Goal: Information Seeking & Learning: Learn about a topic

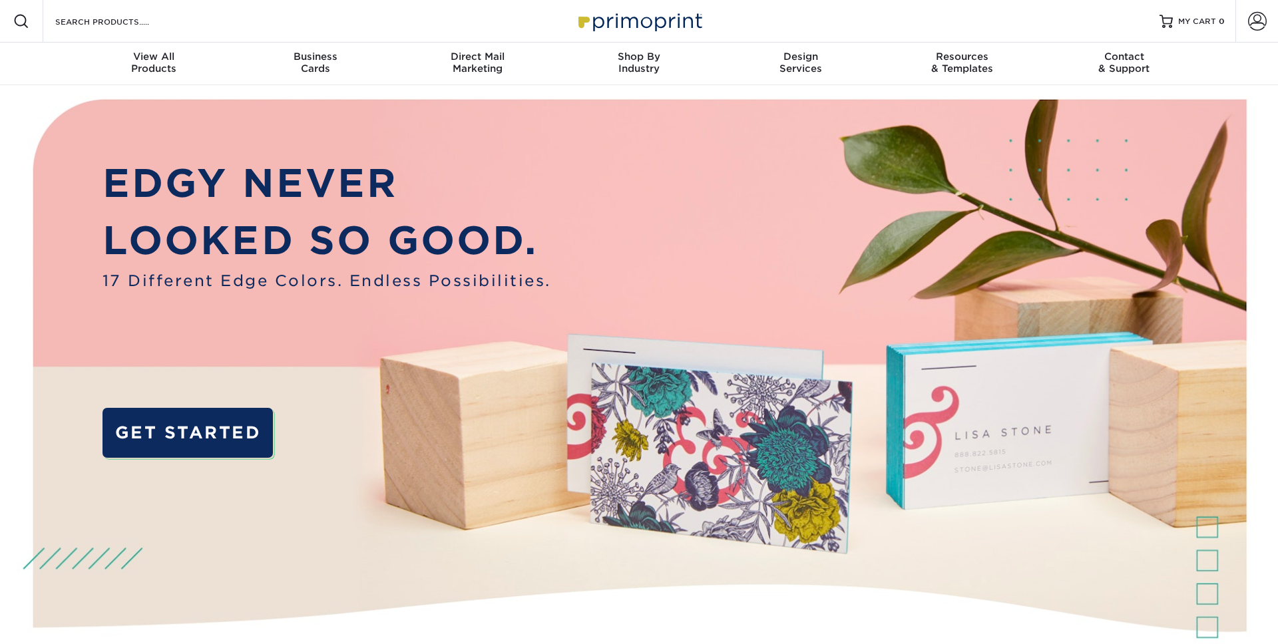
click at [183, 27] on div "Resources Menu Search Products Account SIGN IN CREATE AN ACCOUNT forgot passwor…" at bounding box center [639, 21] width 1278 height 43
click at [108, 22] on input "Search Products" at bounding box center [119, 21] width 130 height 16
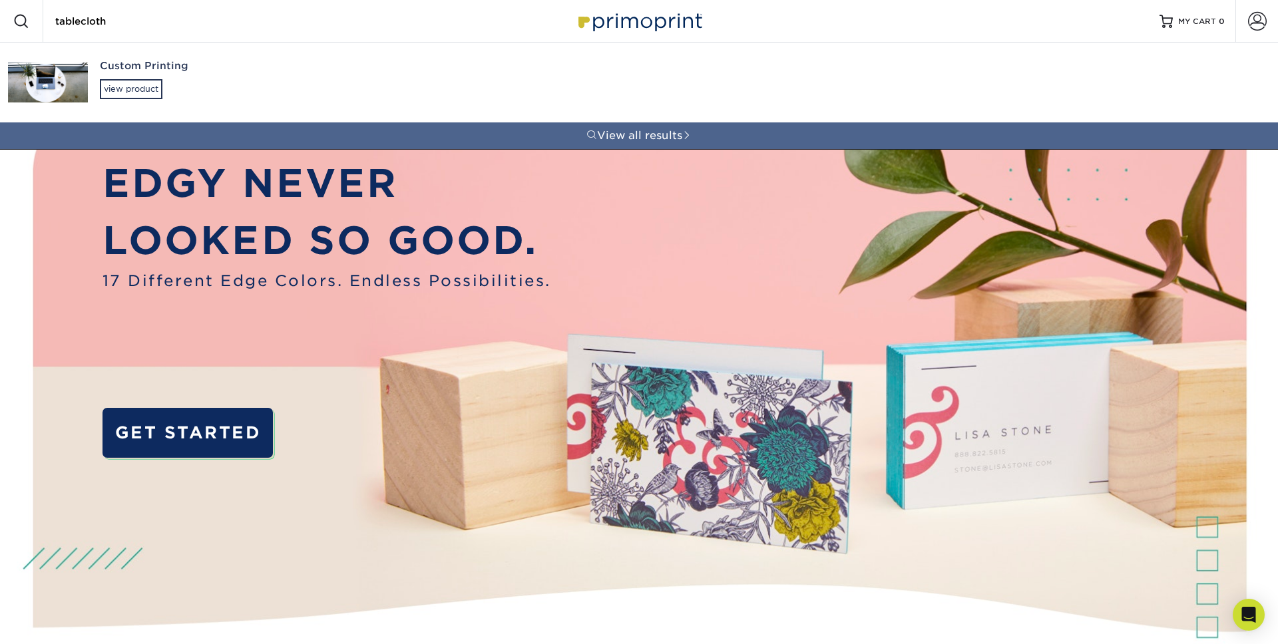
type input "tablecloth"
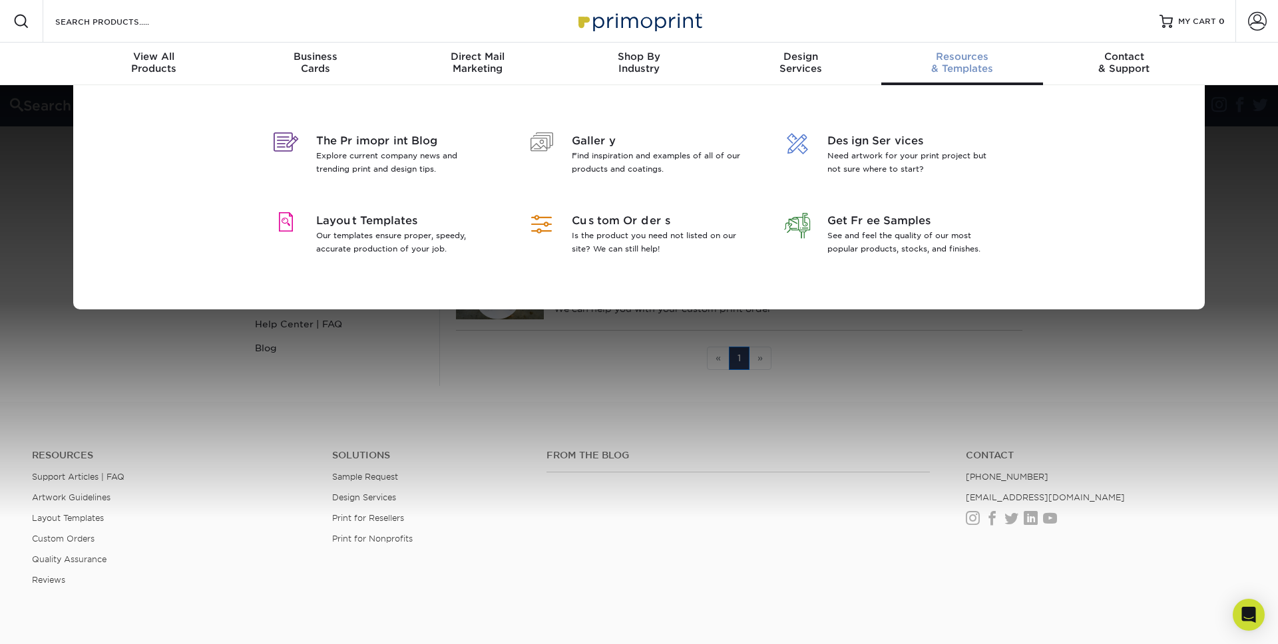
click at [1252, 174] on div "The Primoprint Blog Explore current company news and trending print and design …" at bounding box center [639, 197] width 1278 height 224
